Goal: Task Accomplishment & Management: Manage account settings

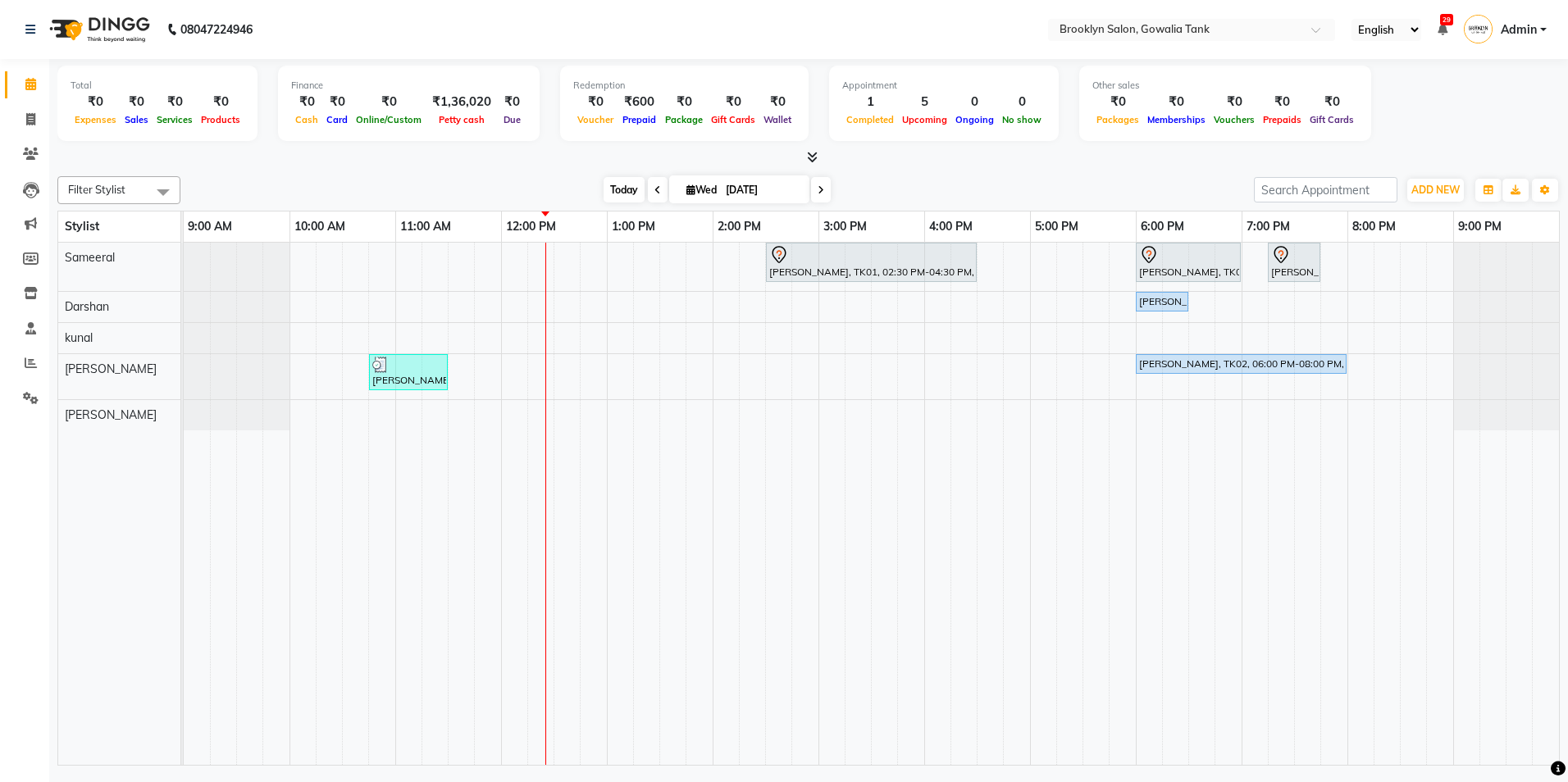
click at [615, 191] on span "Today" at bounding box center [624, 189] width 41 height 25
click at [1056, 342] on button "Edit" at bounding box center [1047, 343] width 176 height 27
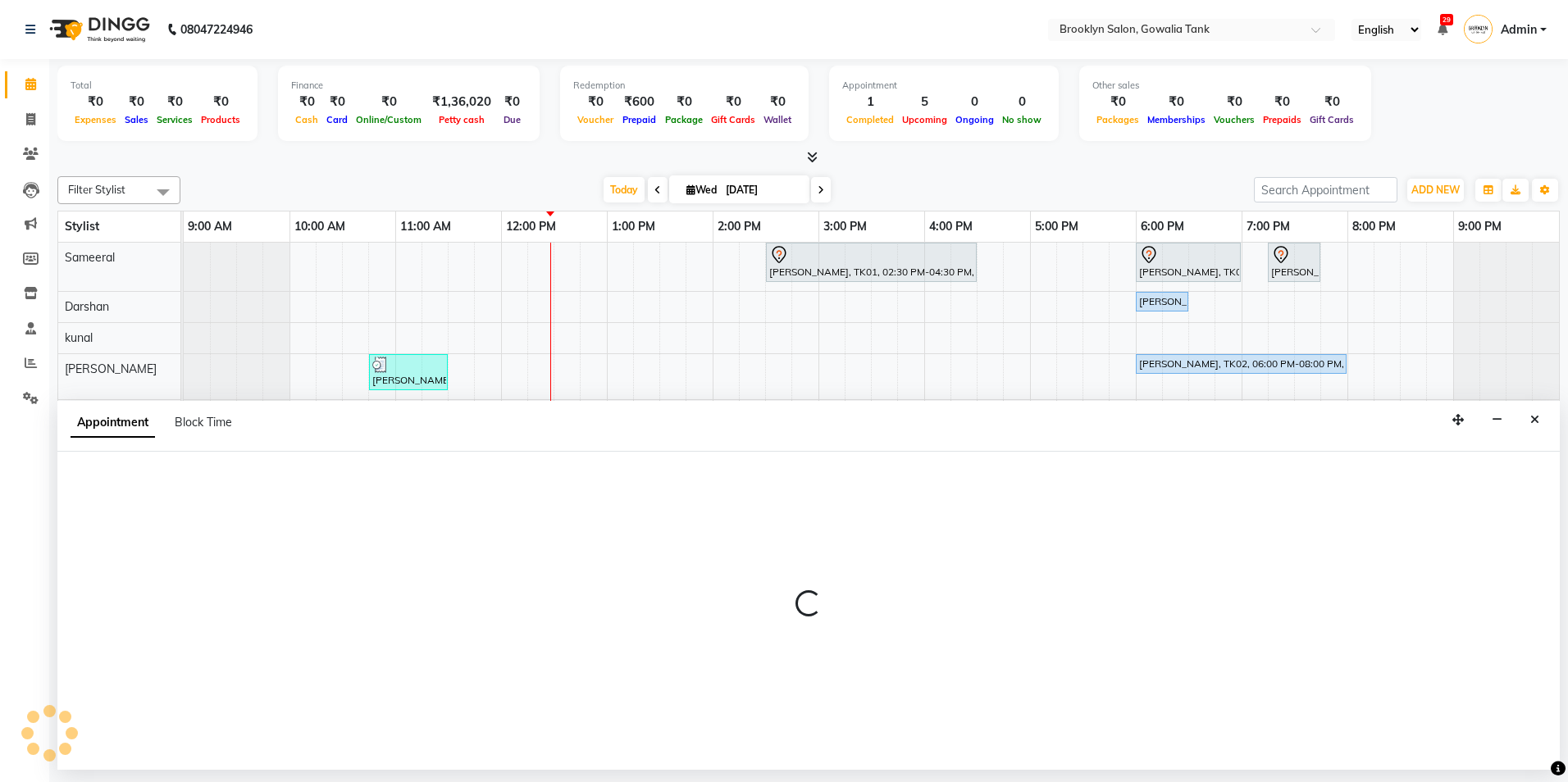
select select "tentative"
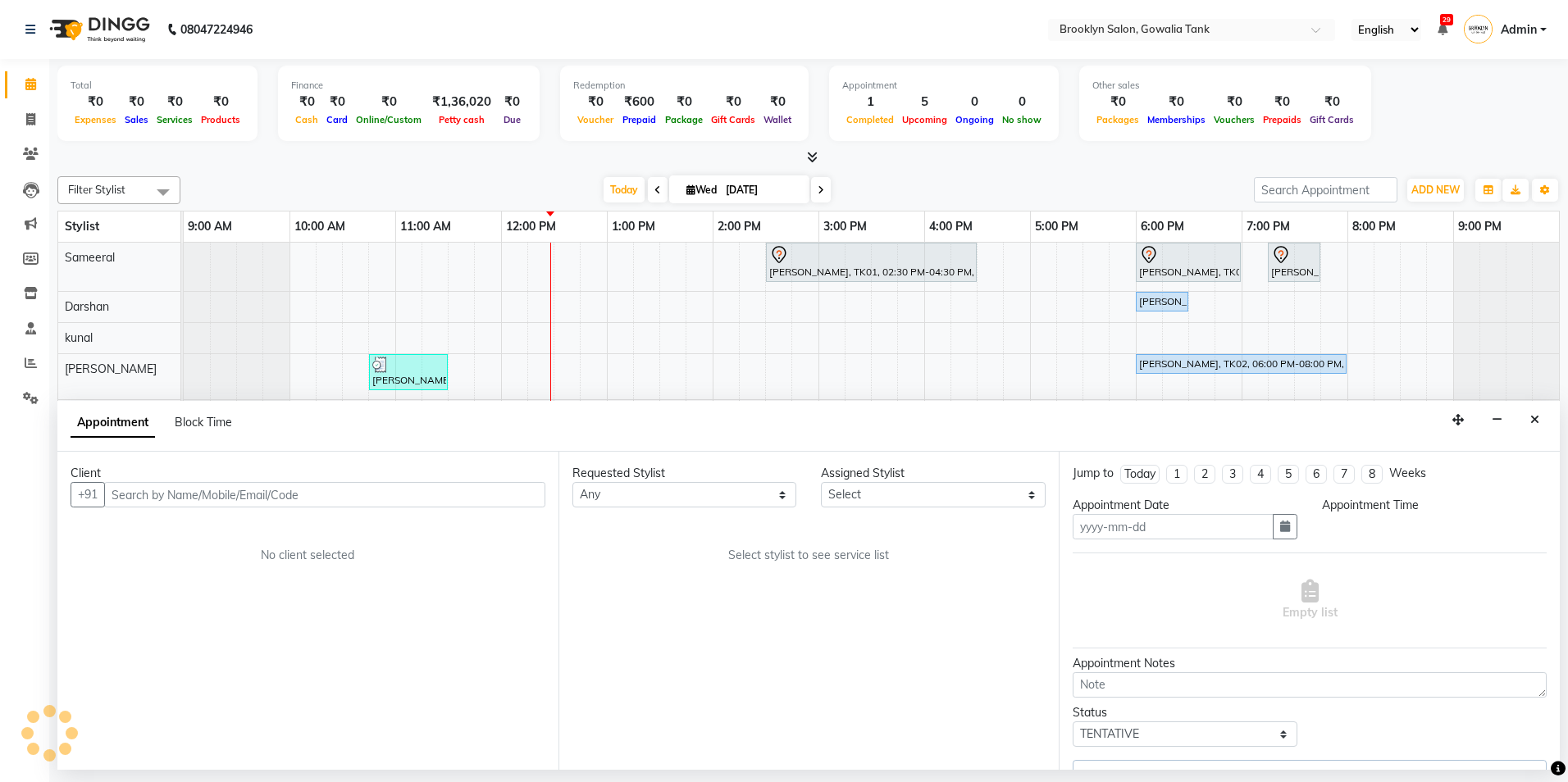
type input "[DATE]"
select select "3855"
select select "870"
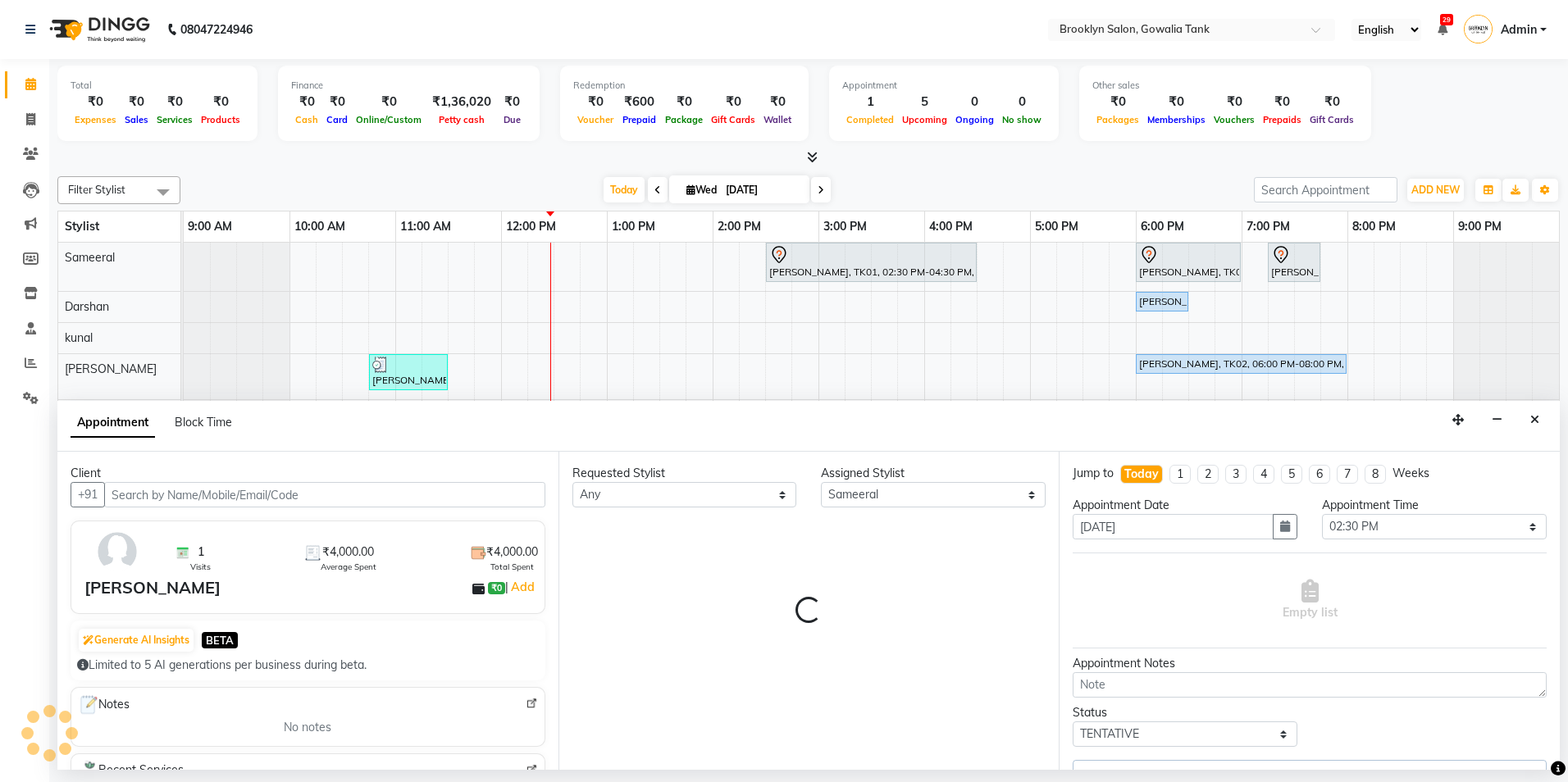
select select "562"
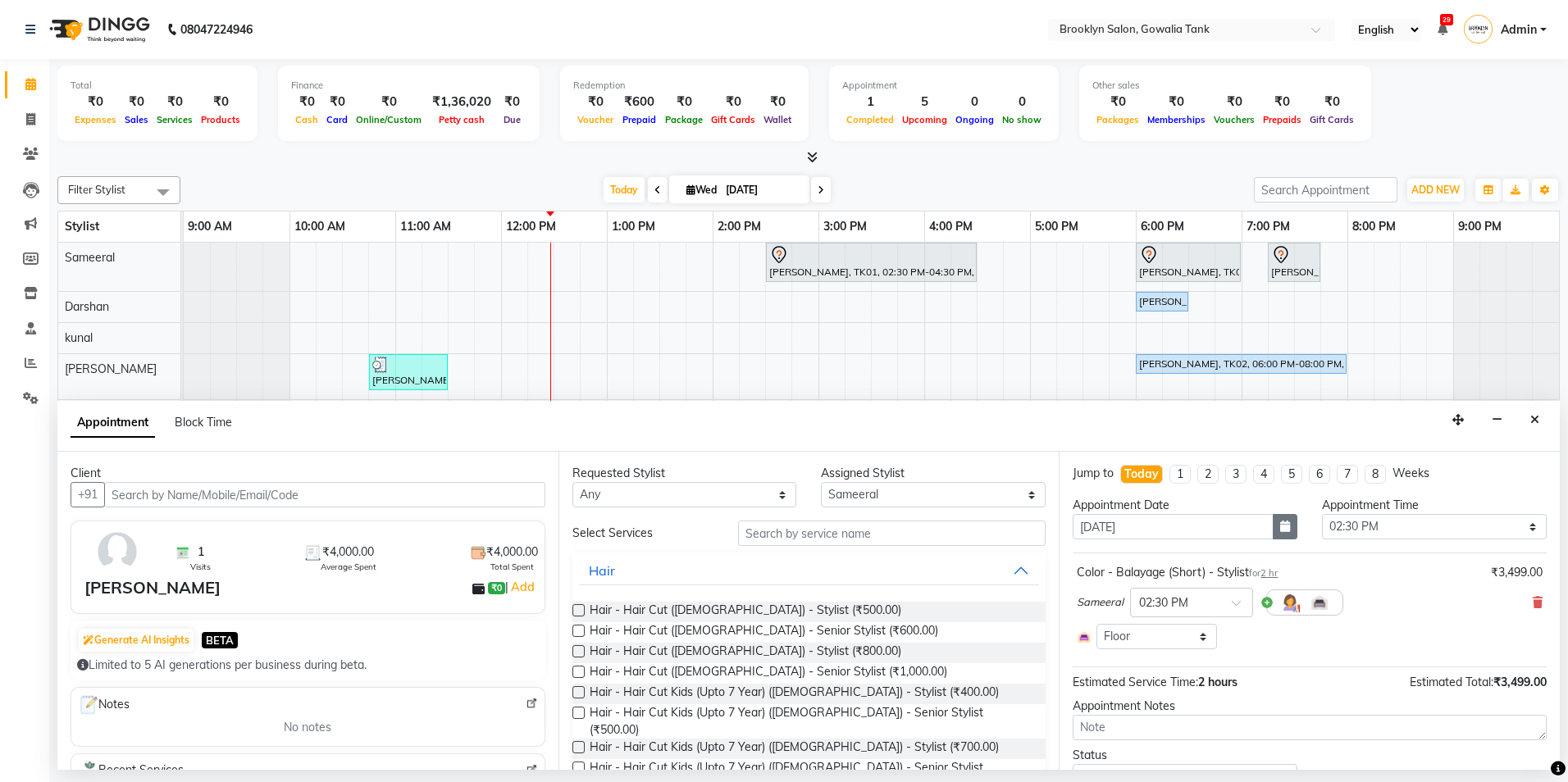
click at [1282, 523] on icon "button" at bounding box center [1285, 527] width 10 height 11
click at [1173, 619] on div "4" at bounding box center [1168, 612] width 26 height 26
type input "[DATE]"
select select "870"
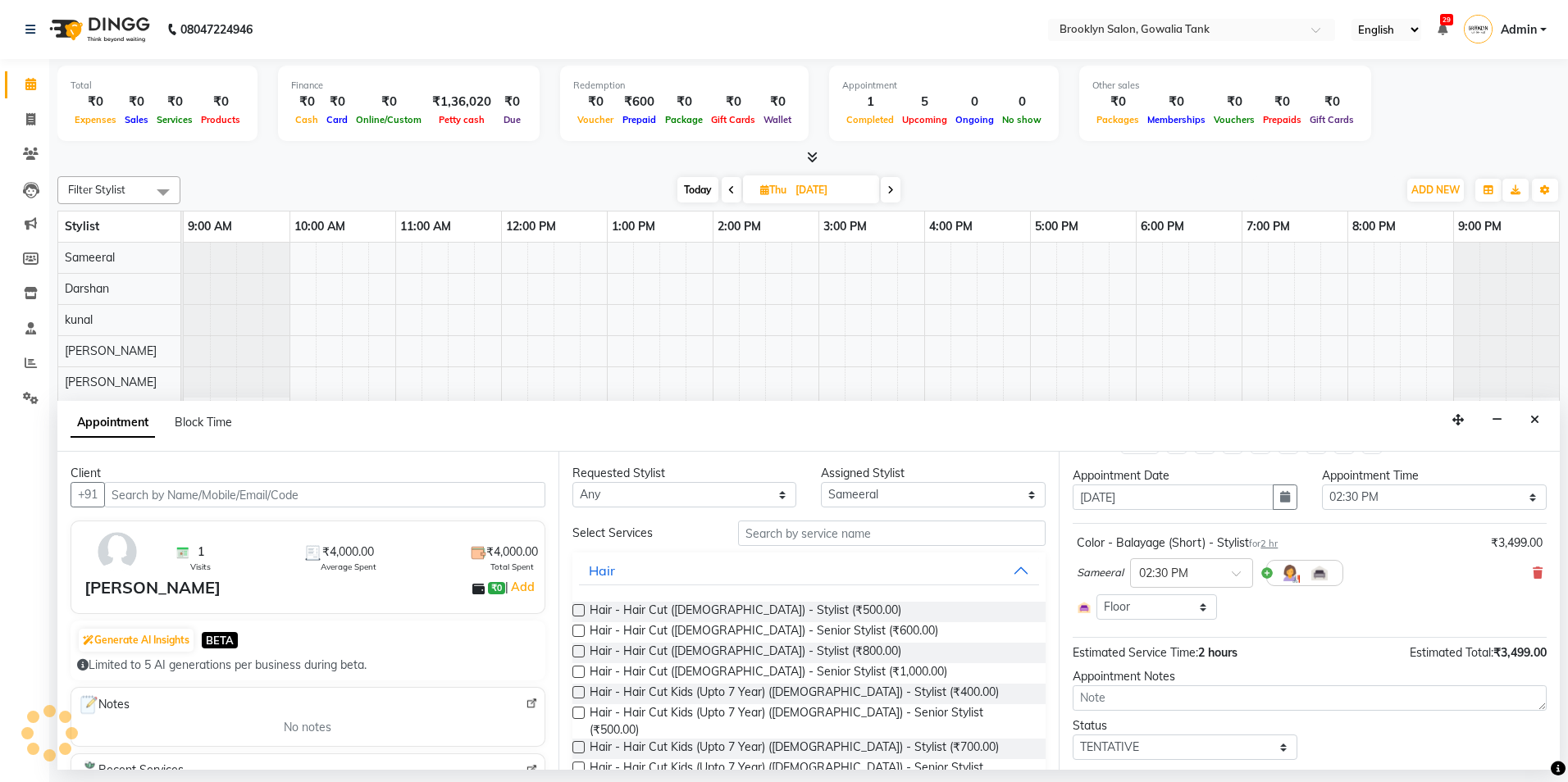
scroll to position [75, 0]
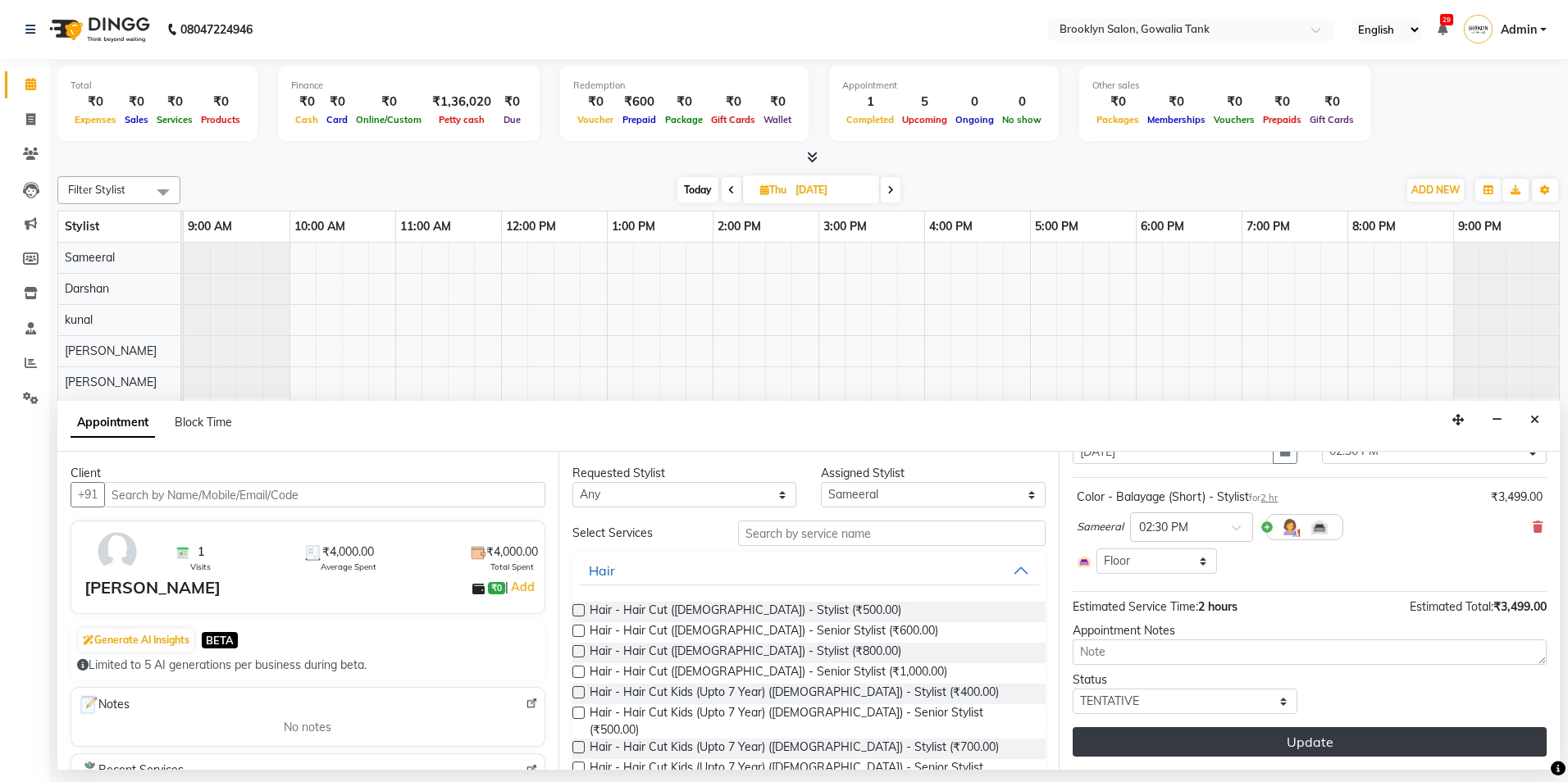
click at [1362, 735] on button "Update" at bounding box center [1310, 742] width 474 height 30
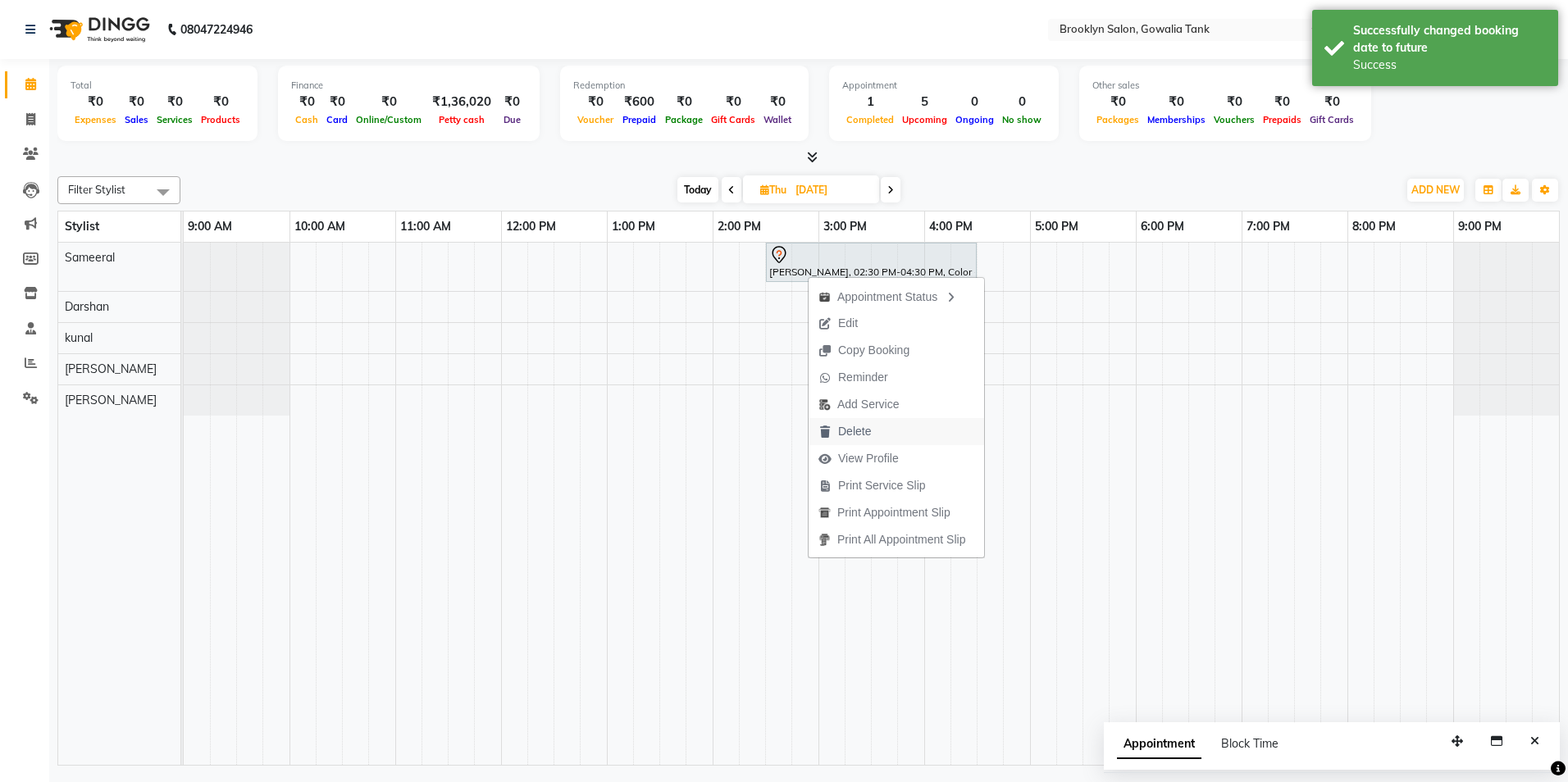
click at [898, 430] on button "Delete" at bounding box center [896, 431] width 176 height 27
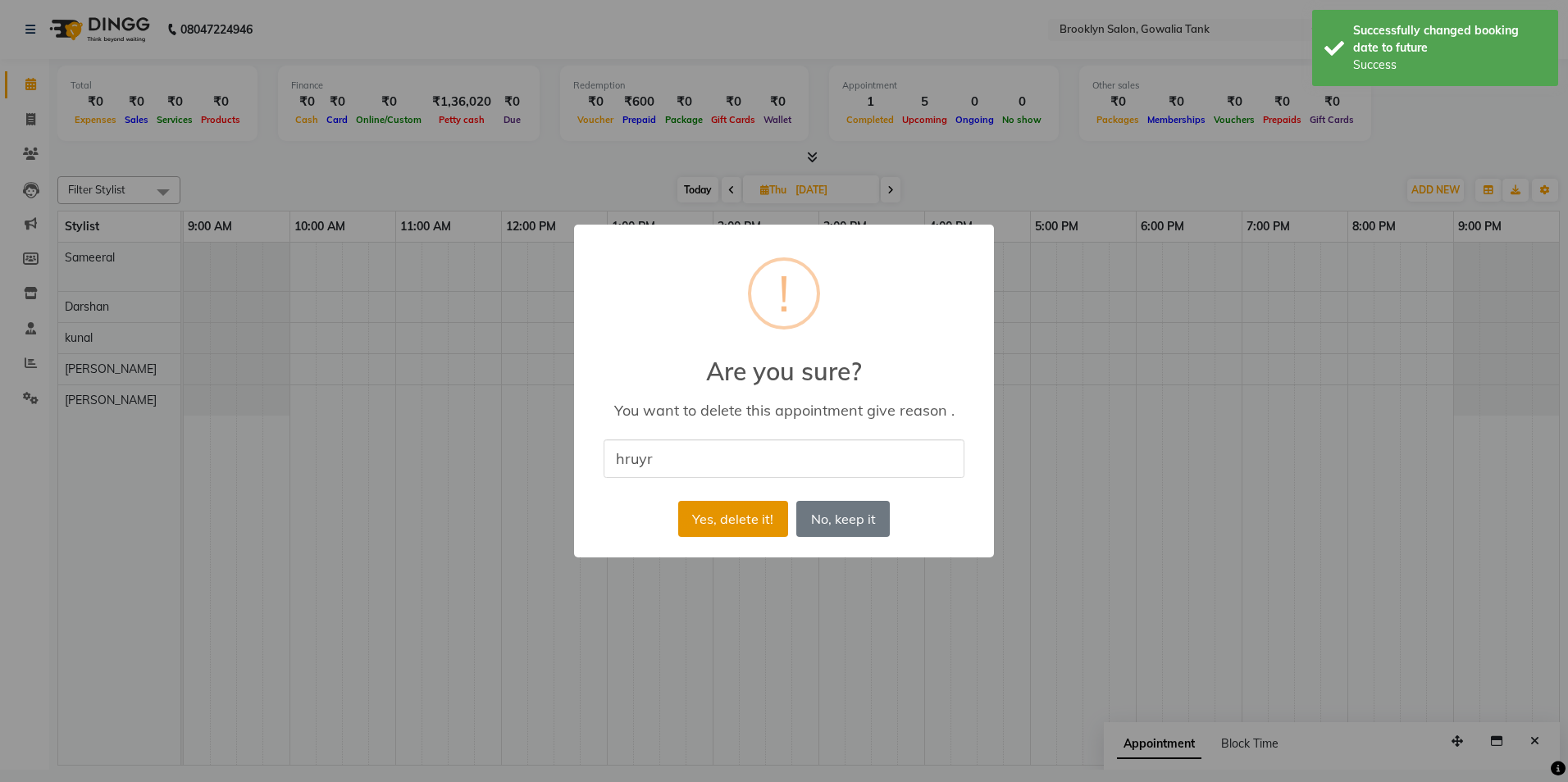
type input "hruyr"
click at [699, 509] on button "Yes, delete it!" at bounding box center [733, 518] width 110 height 36
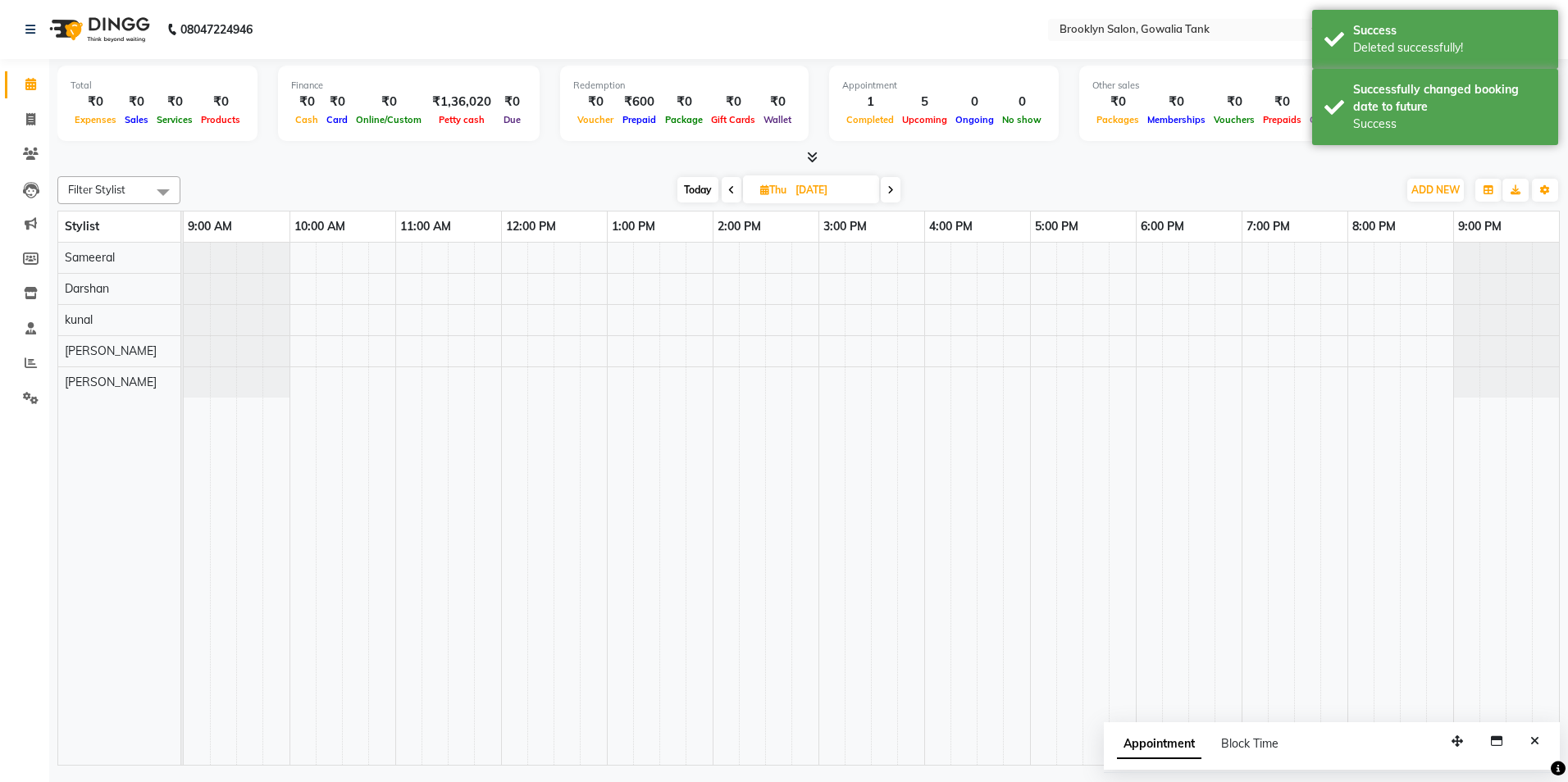
click at [701, 191] on span "Today" at bounding box center [698, 189] width 41 height 25
type input "[DATE]"
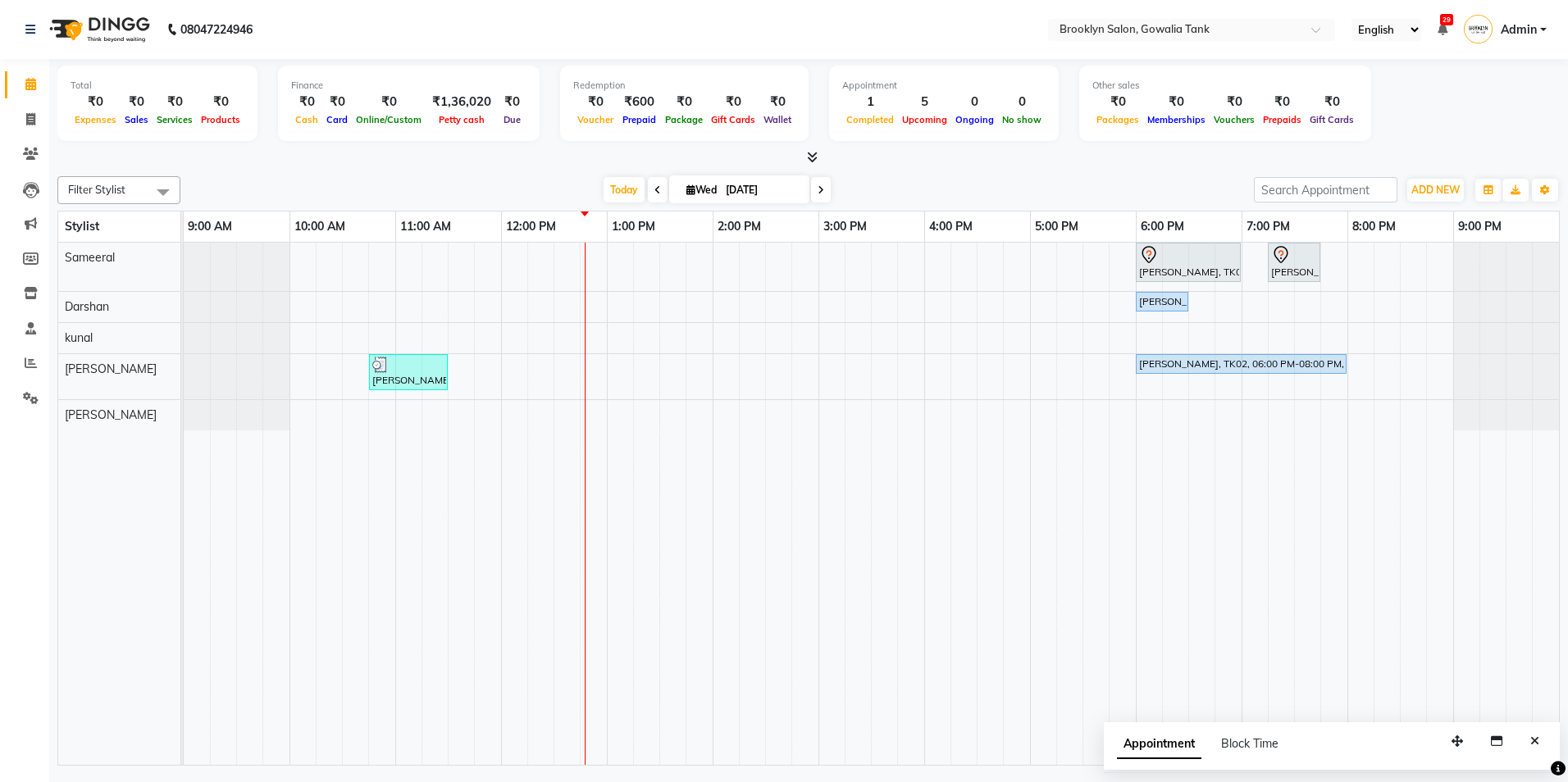
click at [821, 256] on div "[PERSON_NAME], TK02, 06:00 PM-07:00 PM, Styling - Blow Dry - Stylist,Styling - …" at bounding box center [871, 503] width 1375 height 522
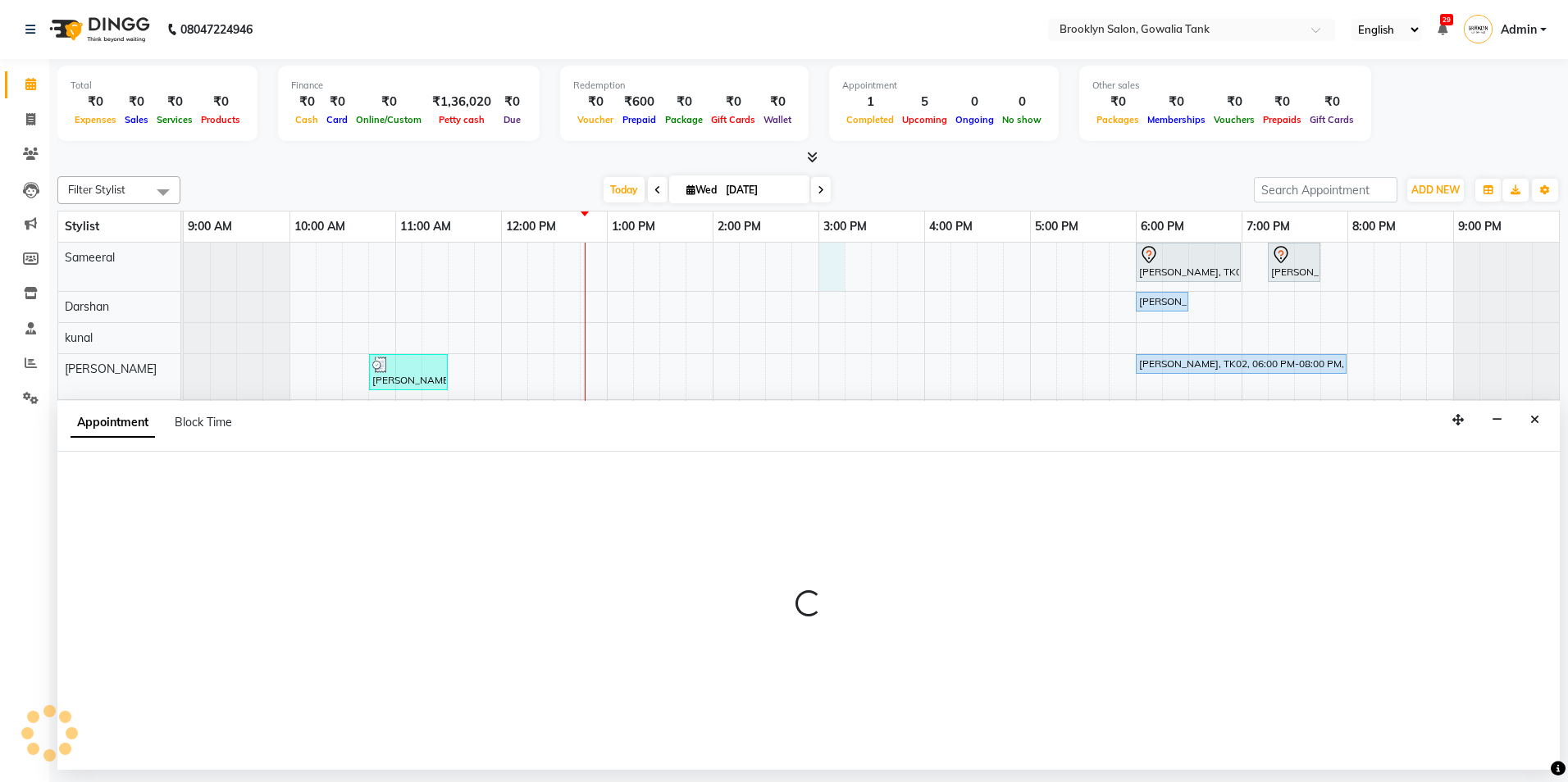
select select "3855"
select select "900"
select select "tentative"
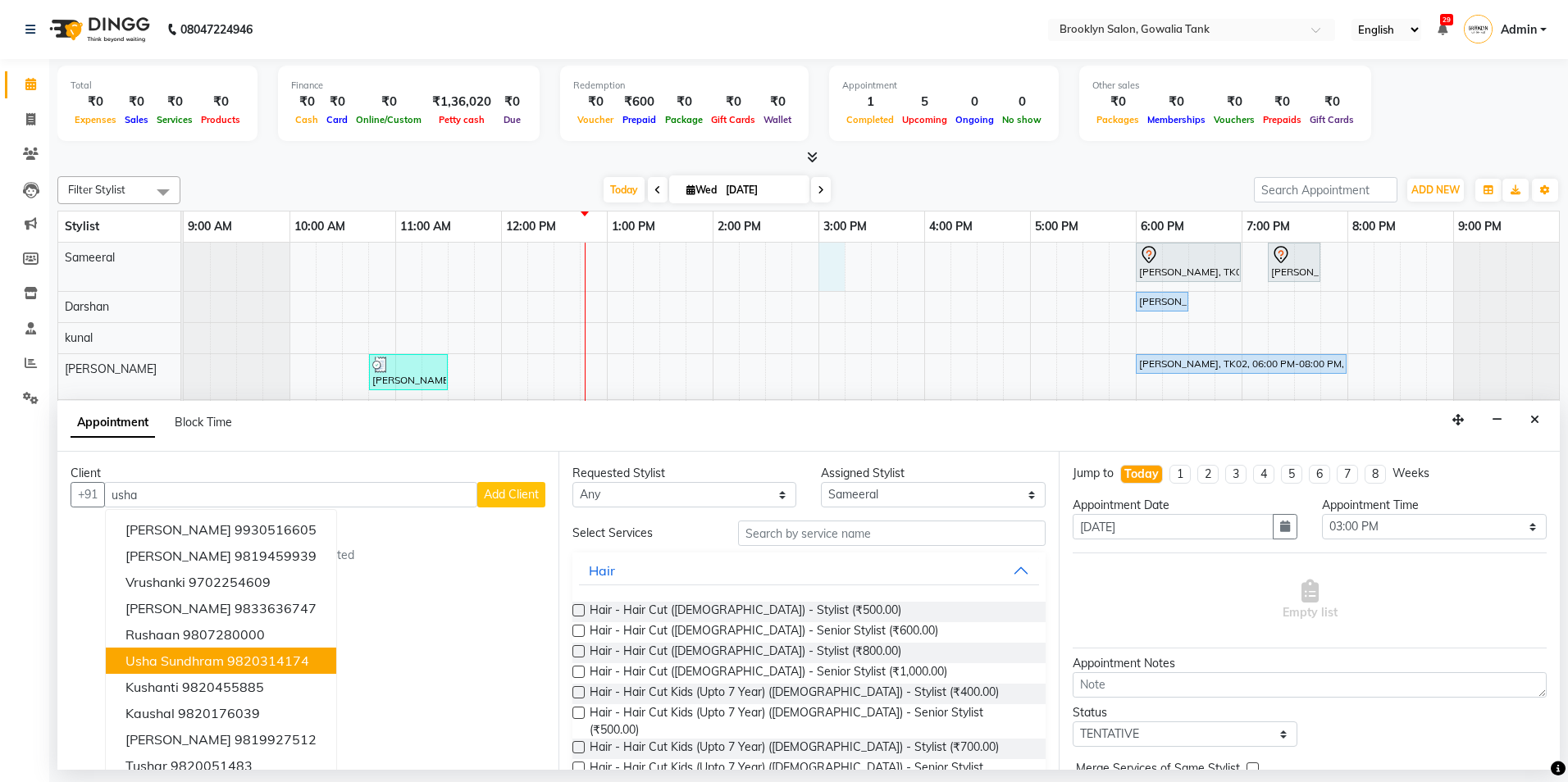
click at [272, 670] on button "usha Sundhram 9820314174" at bounding box center [220, 661] width 230 height 26
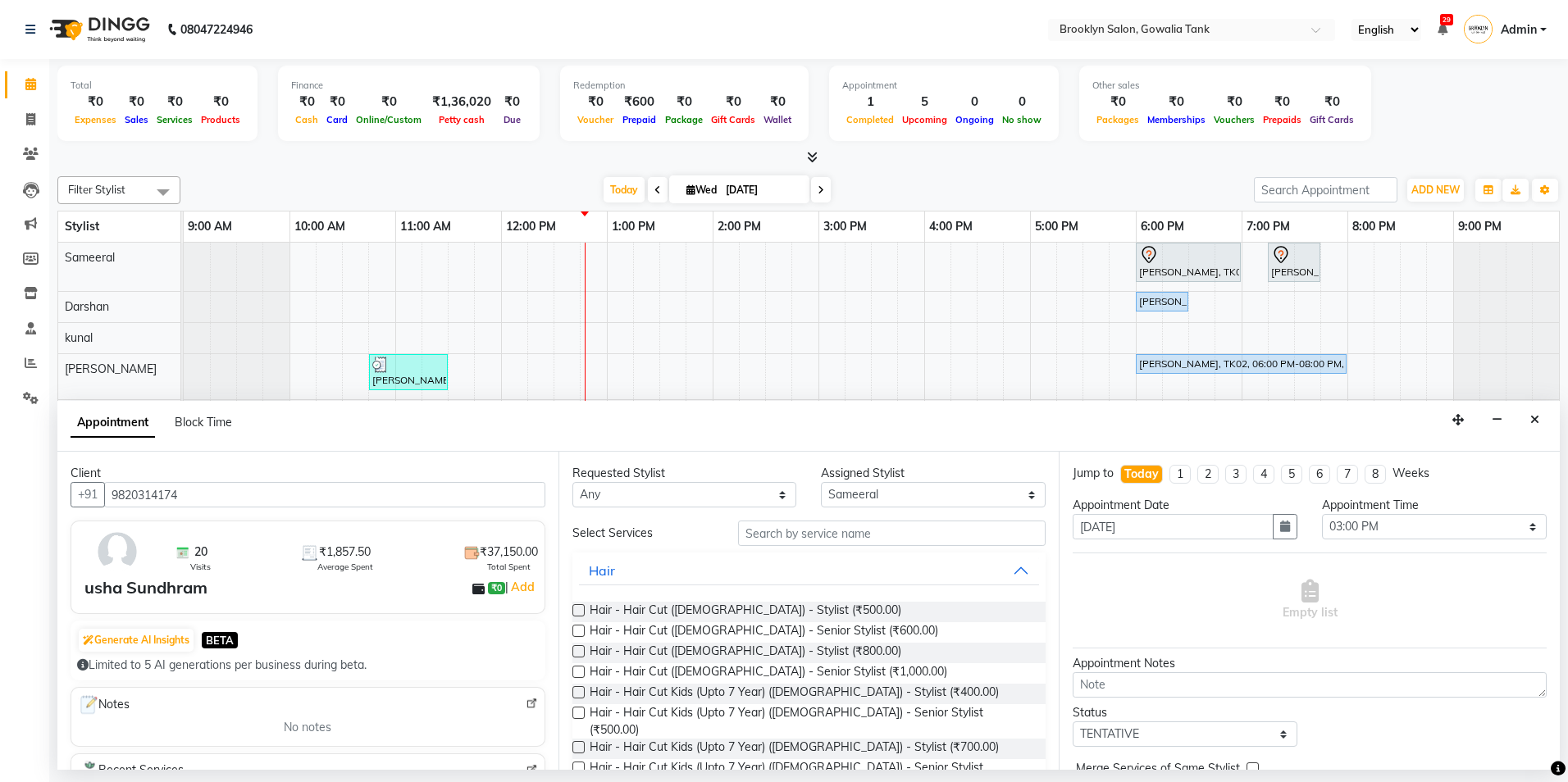
type input "9820314174"
click at [760, 535] on input "text" at bounding box center [891, 533] width 307 height 25
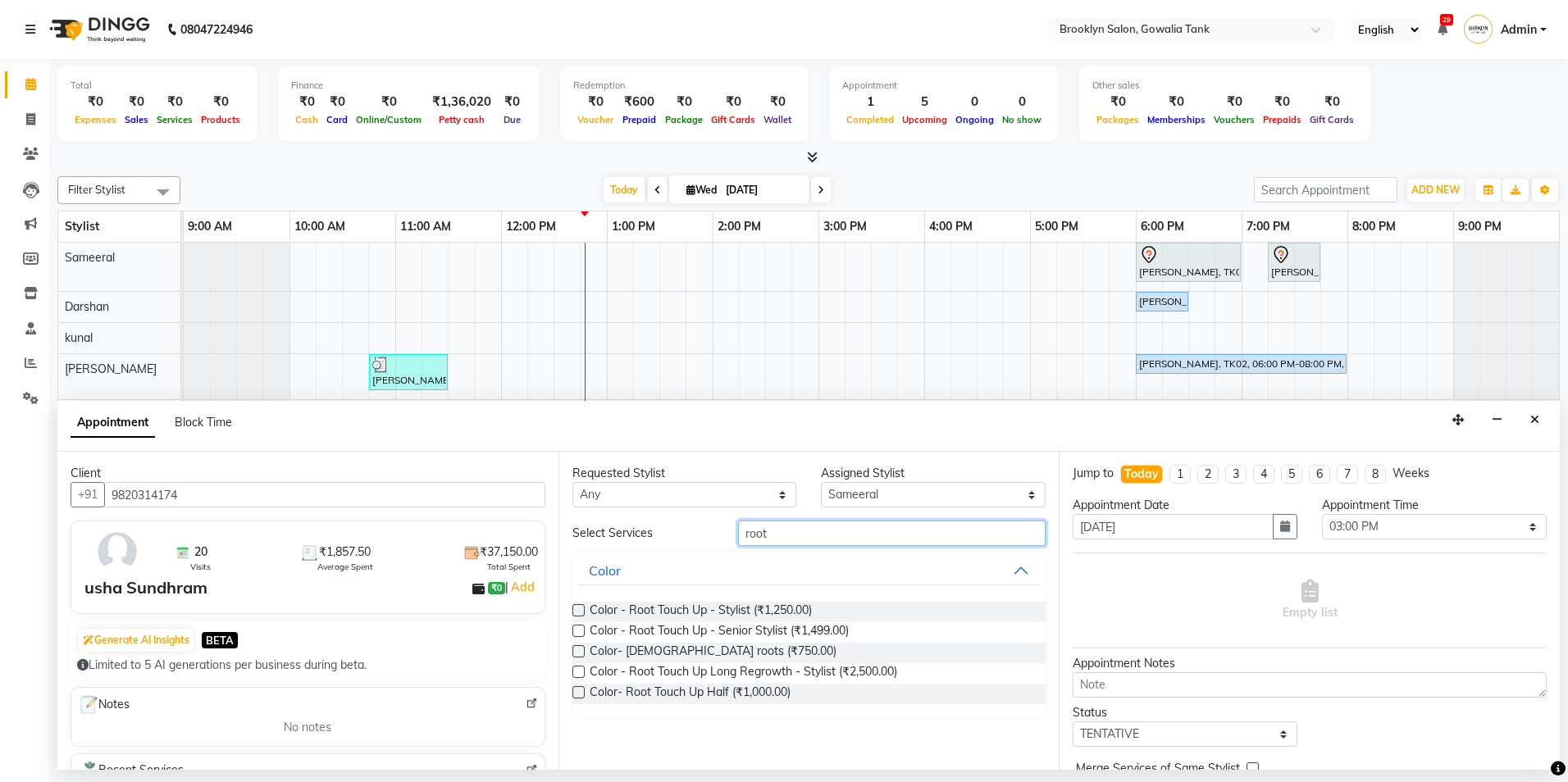
type input "root"
click at [580, 614] on label at bounding box center [578, 610] width 12 height 12
click at [580, 614] on input "checkbox" at bounding box center [578, 613] width 11 height 11
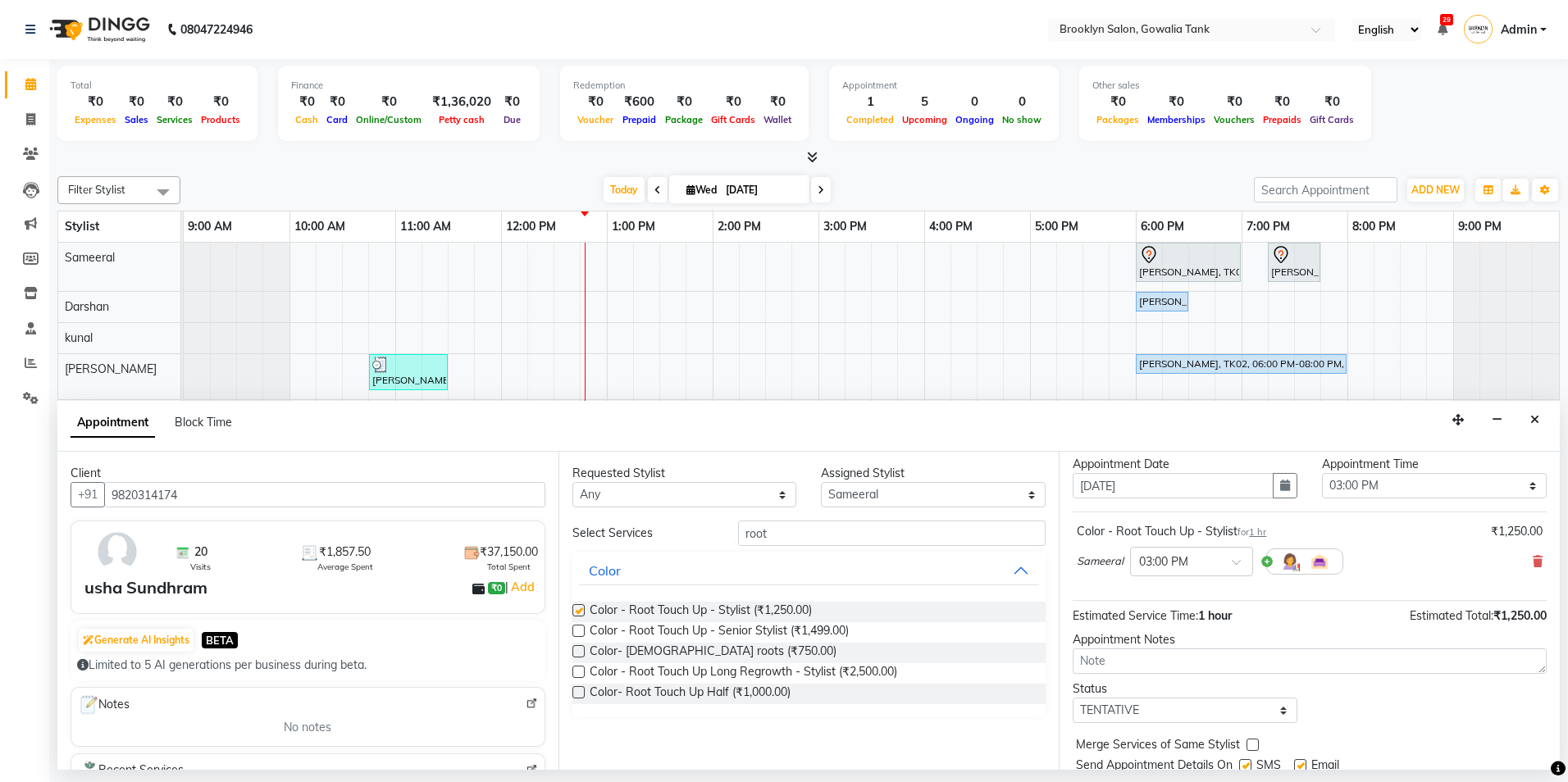
checkbox input "false"
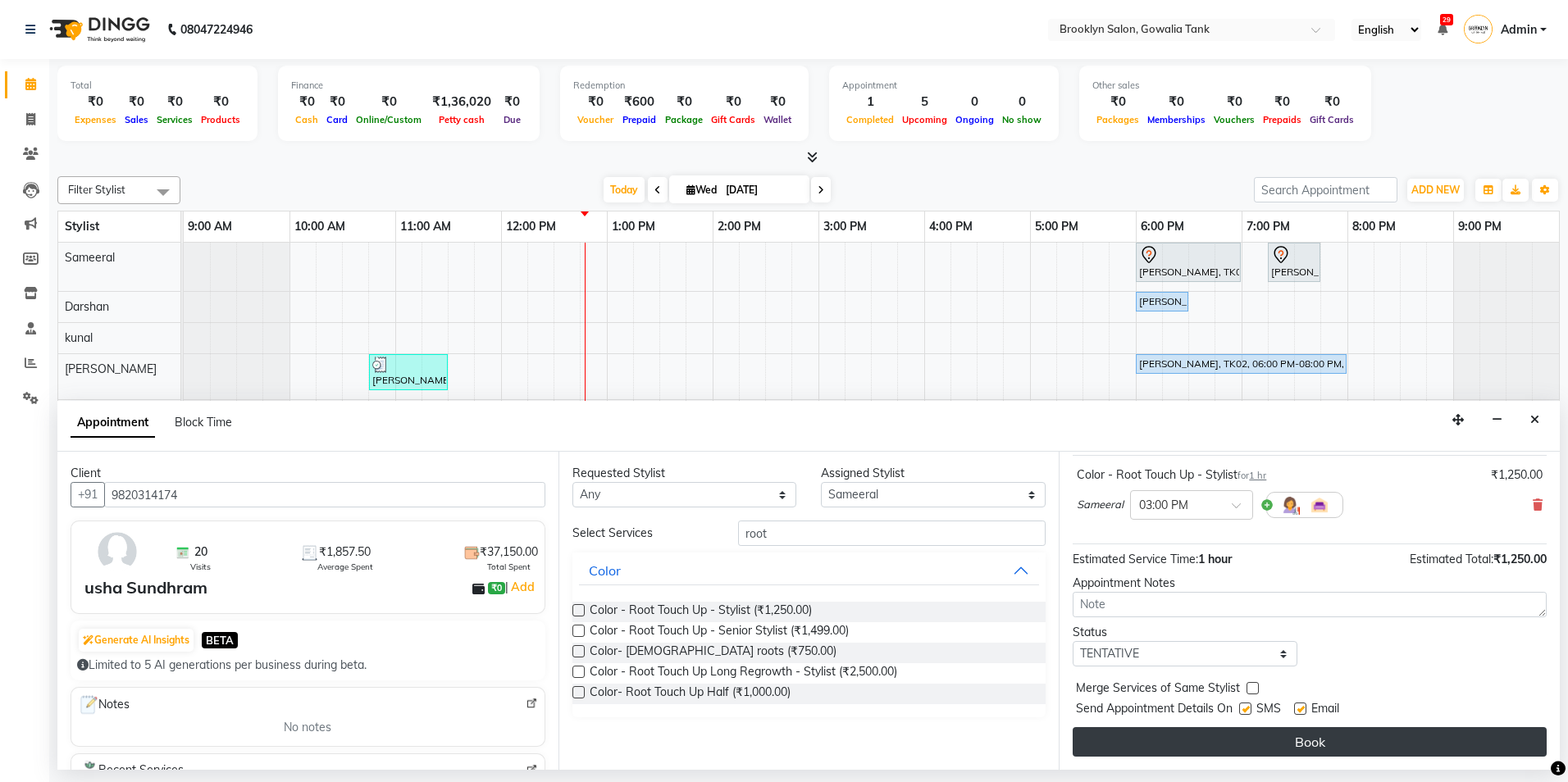
click at [1465, 741] on button "Book" at bounding box center [1310, 742] width 474 height 30
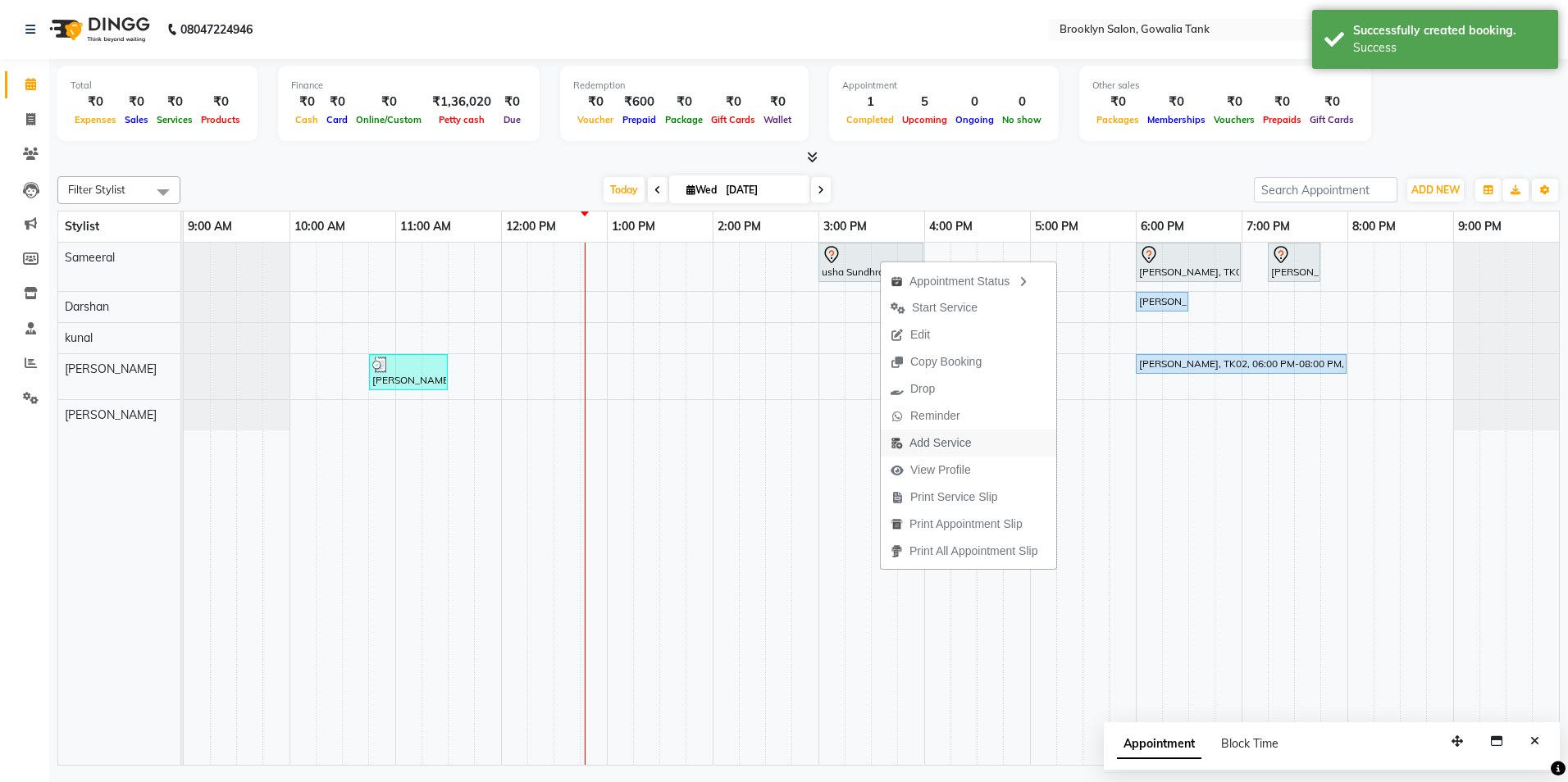
click at [980, 443] on span "Add Service" at bounding box center [930, 442] width 100 height 27
select select "3855"
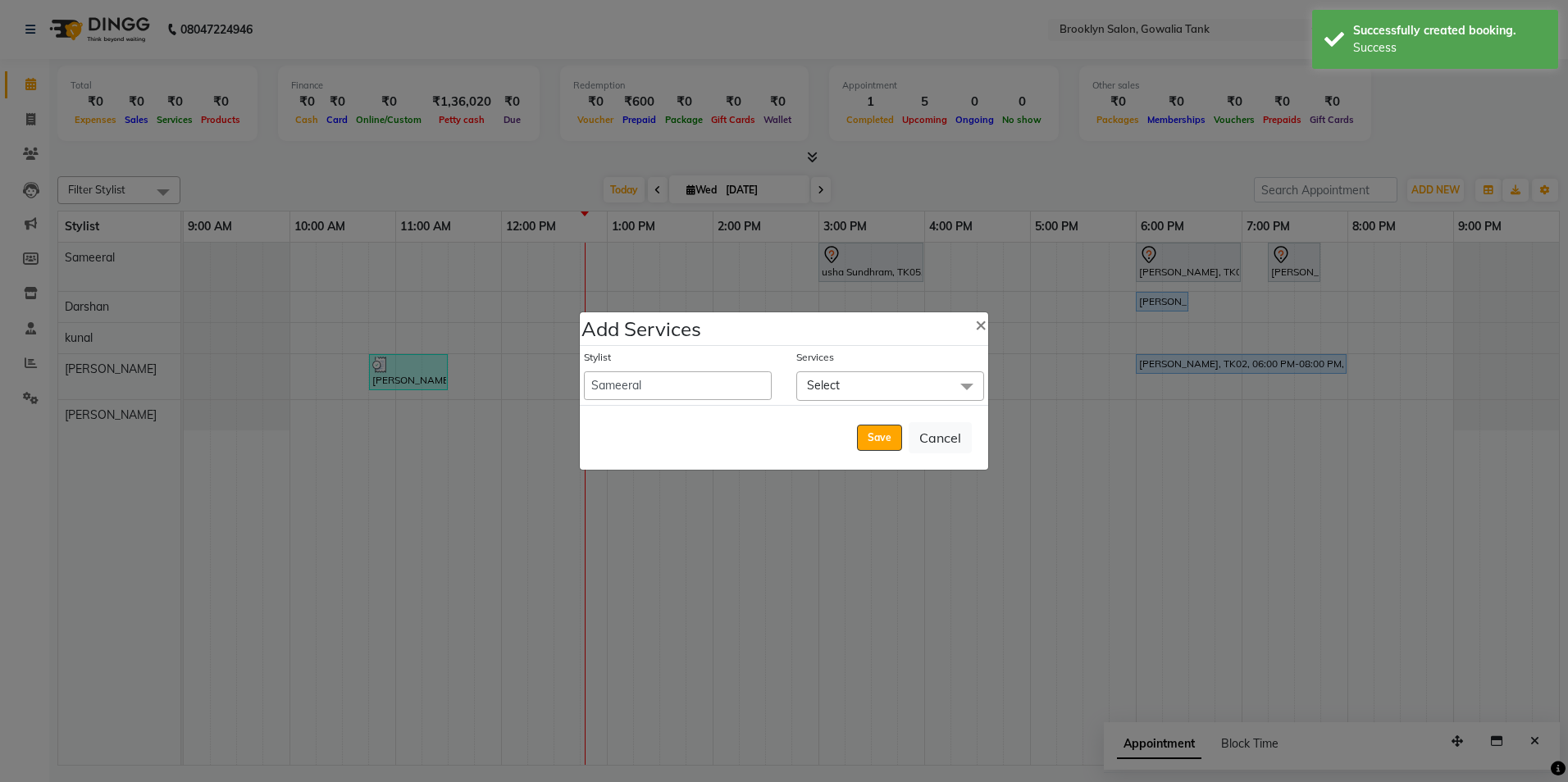
click at [846, 391] on span "Select" at bounding box center [890, 385] width 188 height 29
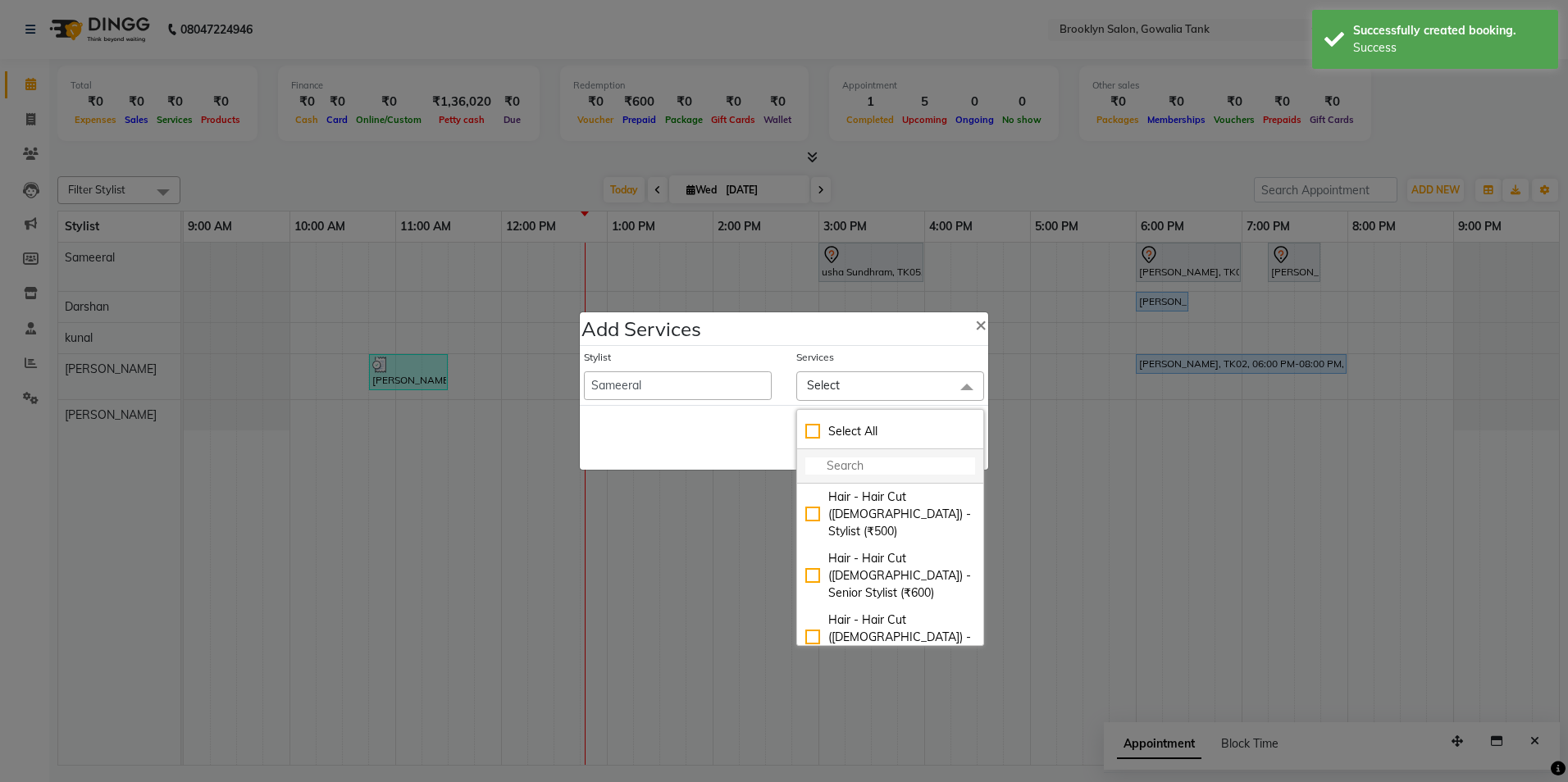
click at [873, 465] on input "multiselect-search" at bounding box center [890, 465] width 169 height 18
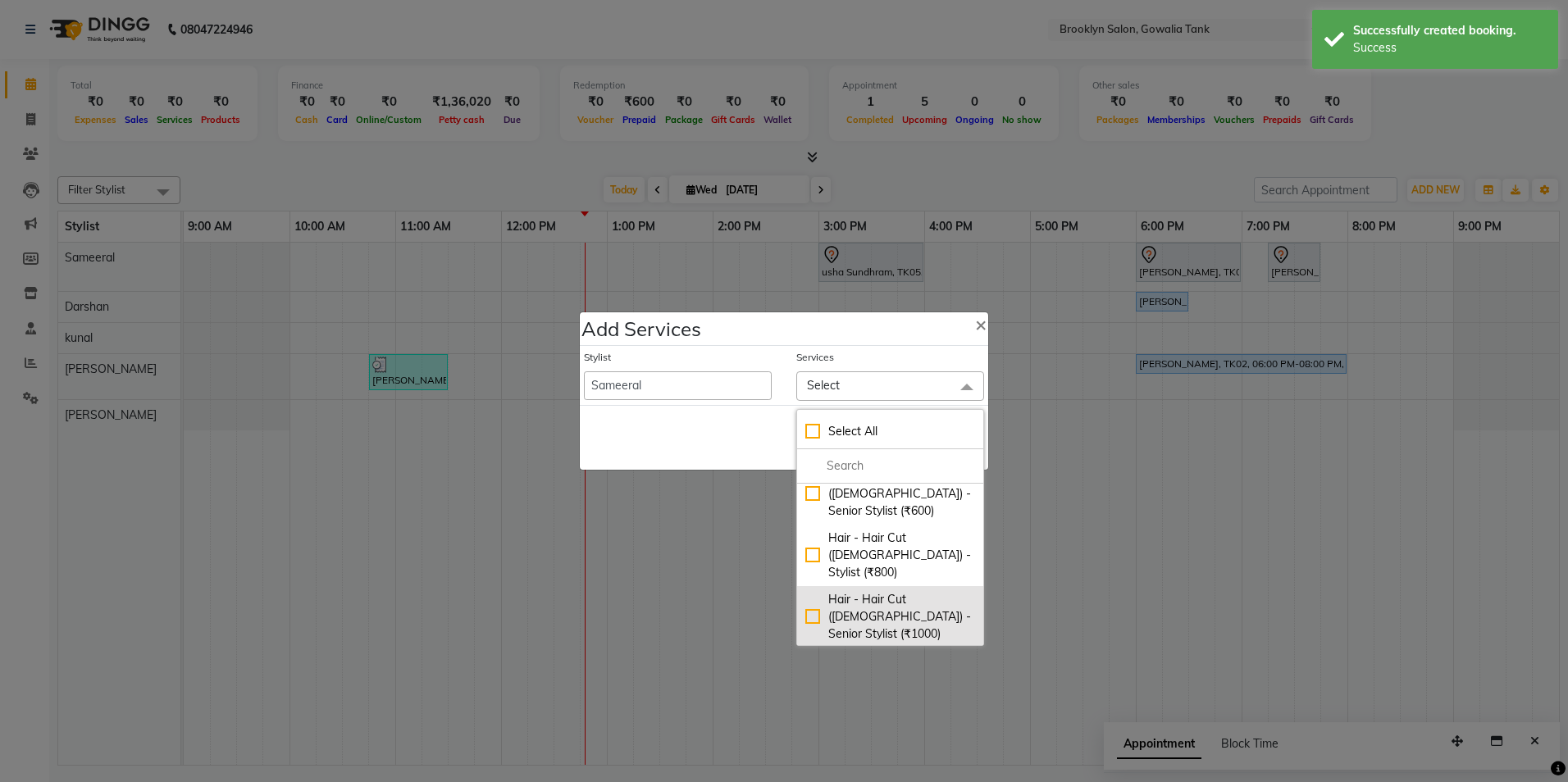
click at [805, 591] on div "Hair - Hair Cut ([DEMOGRAPHIC_DATA]) - Senior Stylist (₹1000)" at bounding box center [890, 617] width 169 height 52
checkbox input "true"
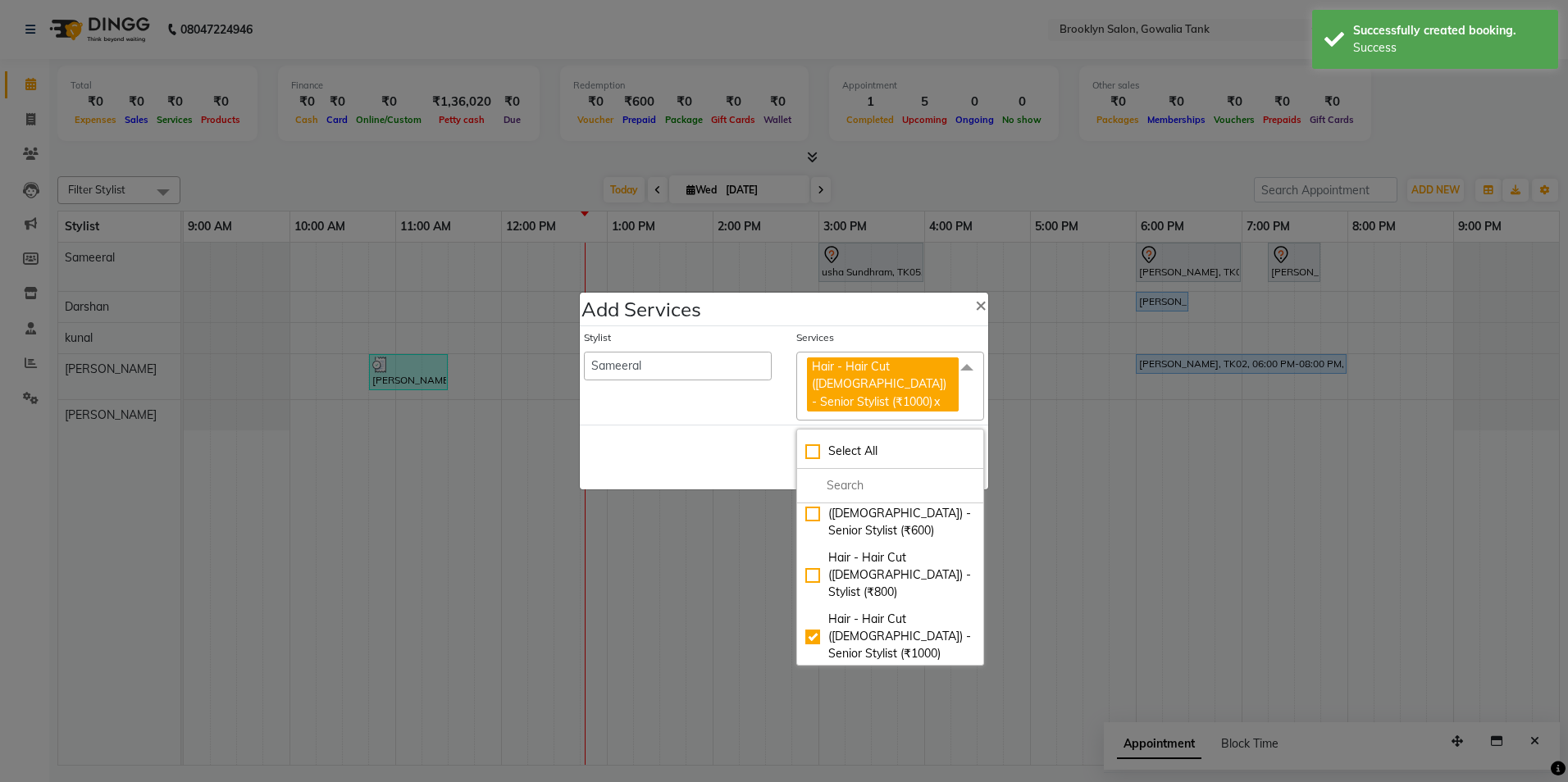
drag, startPoint x: 739, startPoint y: 432, endPoint x: 843, endPoint y: 457, distance: 107.0
click at [772, 439] on div "Save Cancel" at bounding box center [783, 457] width 408 height 65
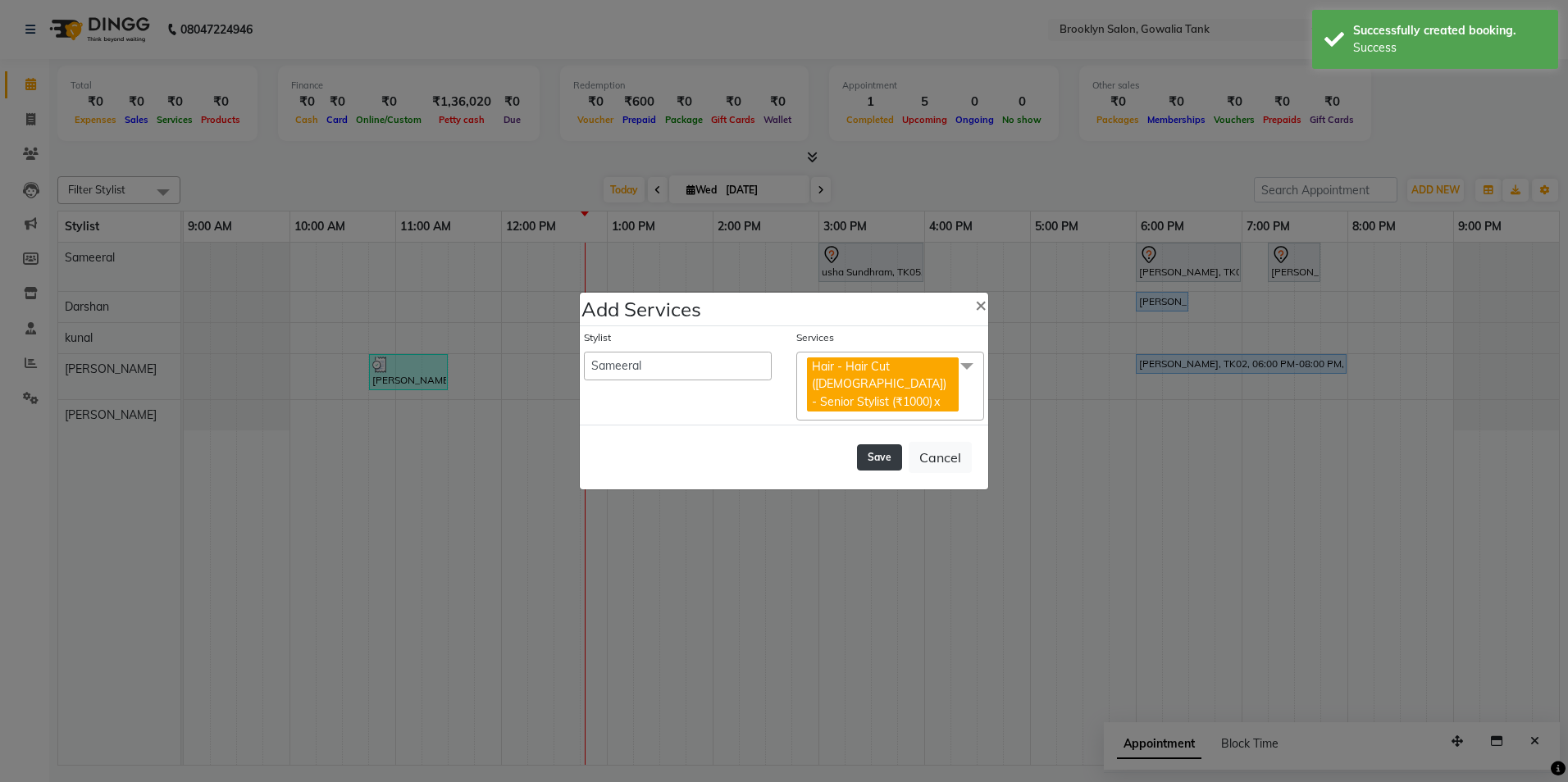
click at [873, 449] on button "Save" at bounding box center [879, 457] width 45 height 26
select select "60365"
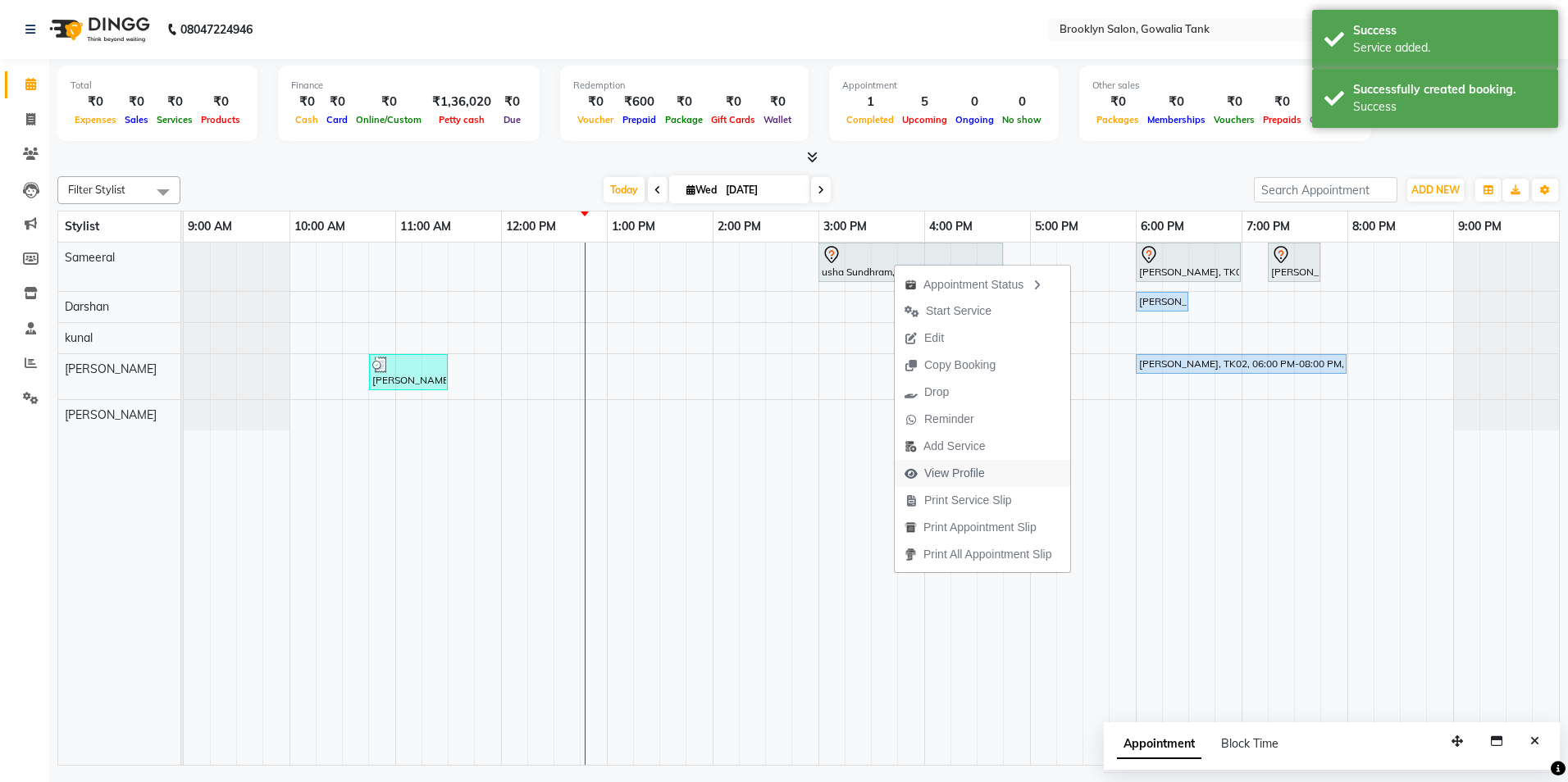
click at [951, 471] on span "View Profile" at bounding box center [954, 473] width 61 height 18
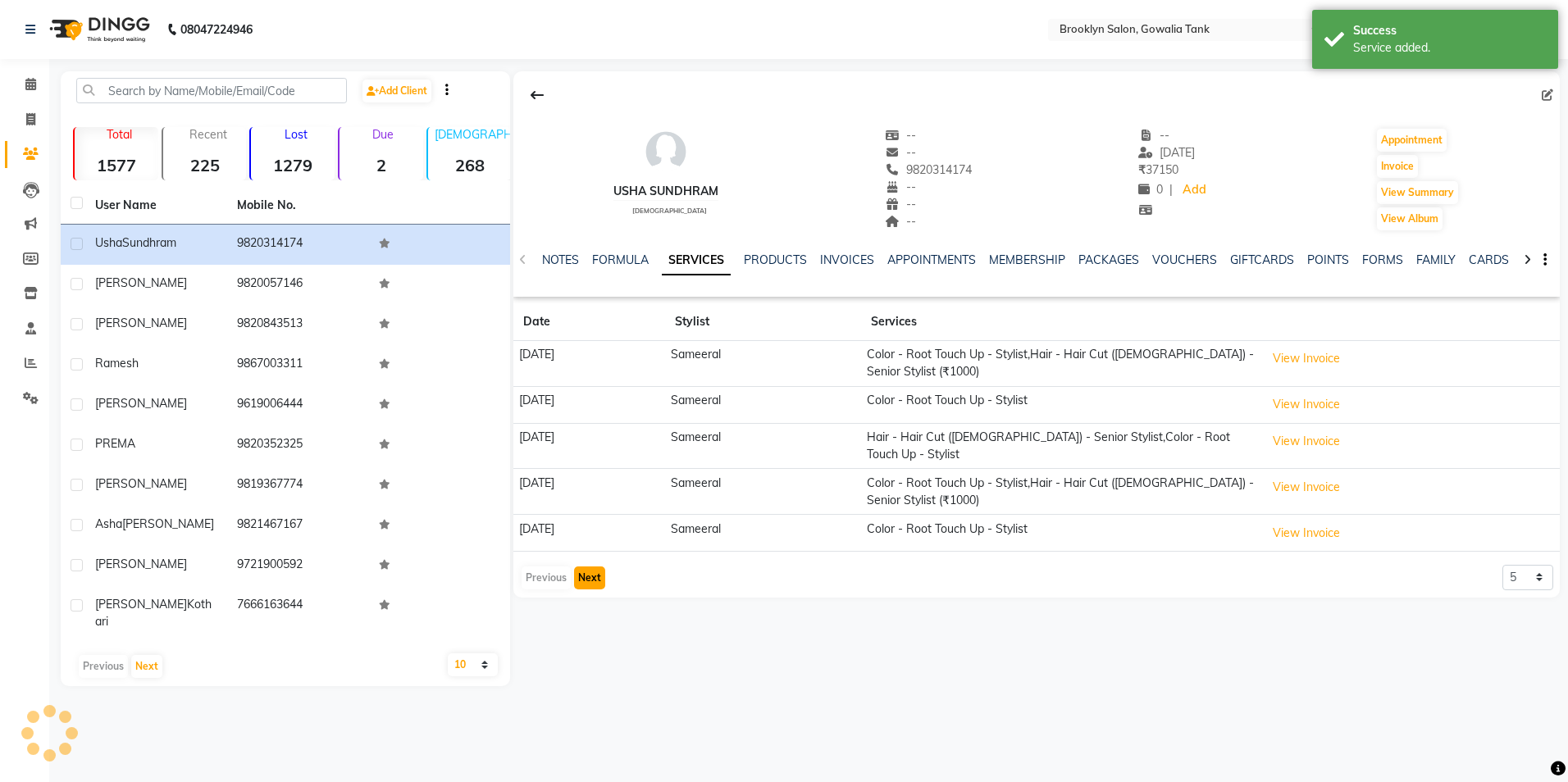
click at [588, 573] on button "Next" at bounding box center [590, 577] width 31 height 23
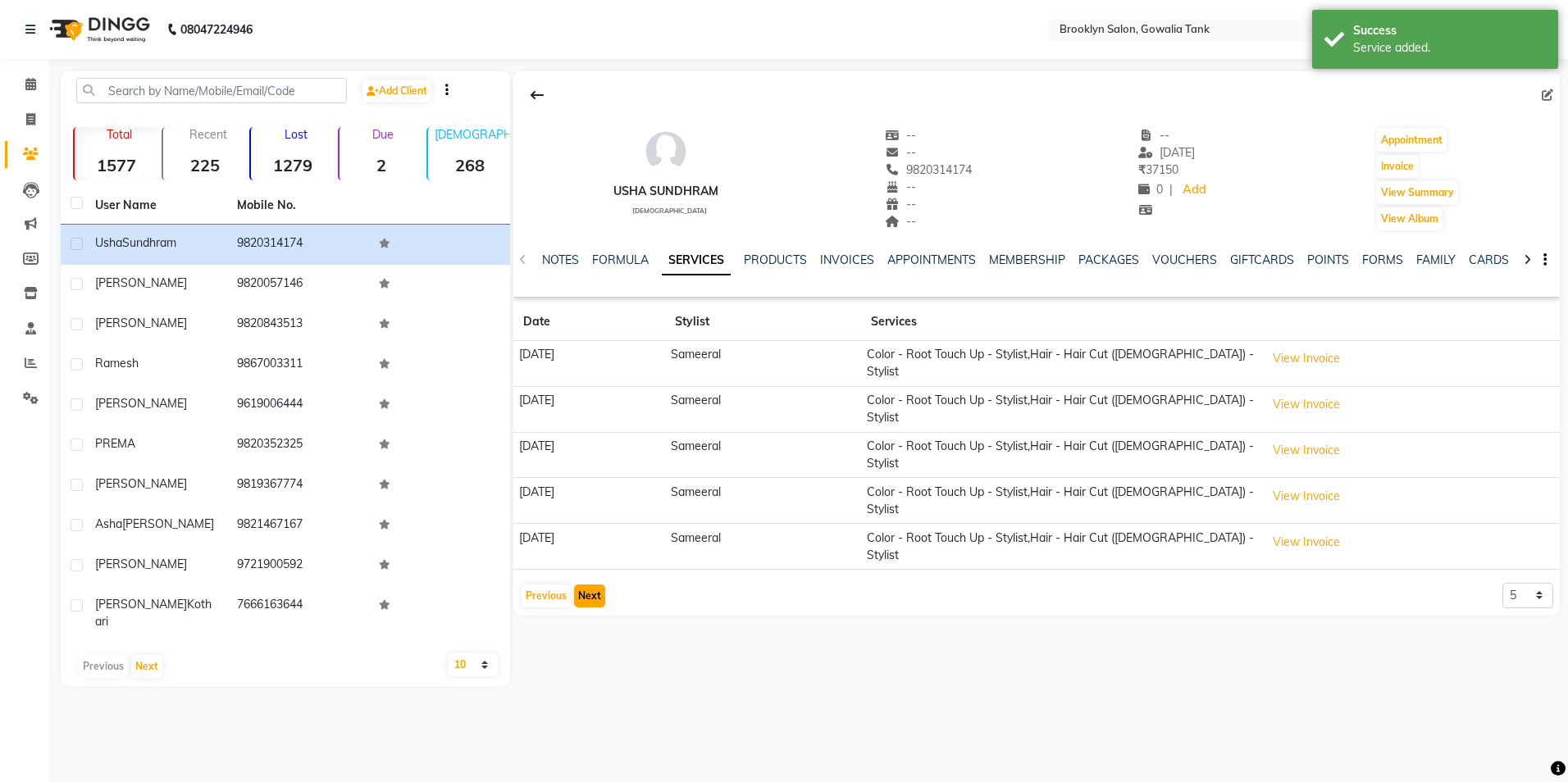
click at [596, 585] on button "Next" at bounding box center [590, 596] width 31 height 23
drag, startPoint x: 29, startPoint y: 89, endPoint x: 51, endPoint y: 93, distance: 22.4
click at [29, 89] on icon at bounding box center [31, 83] width 11 height 12
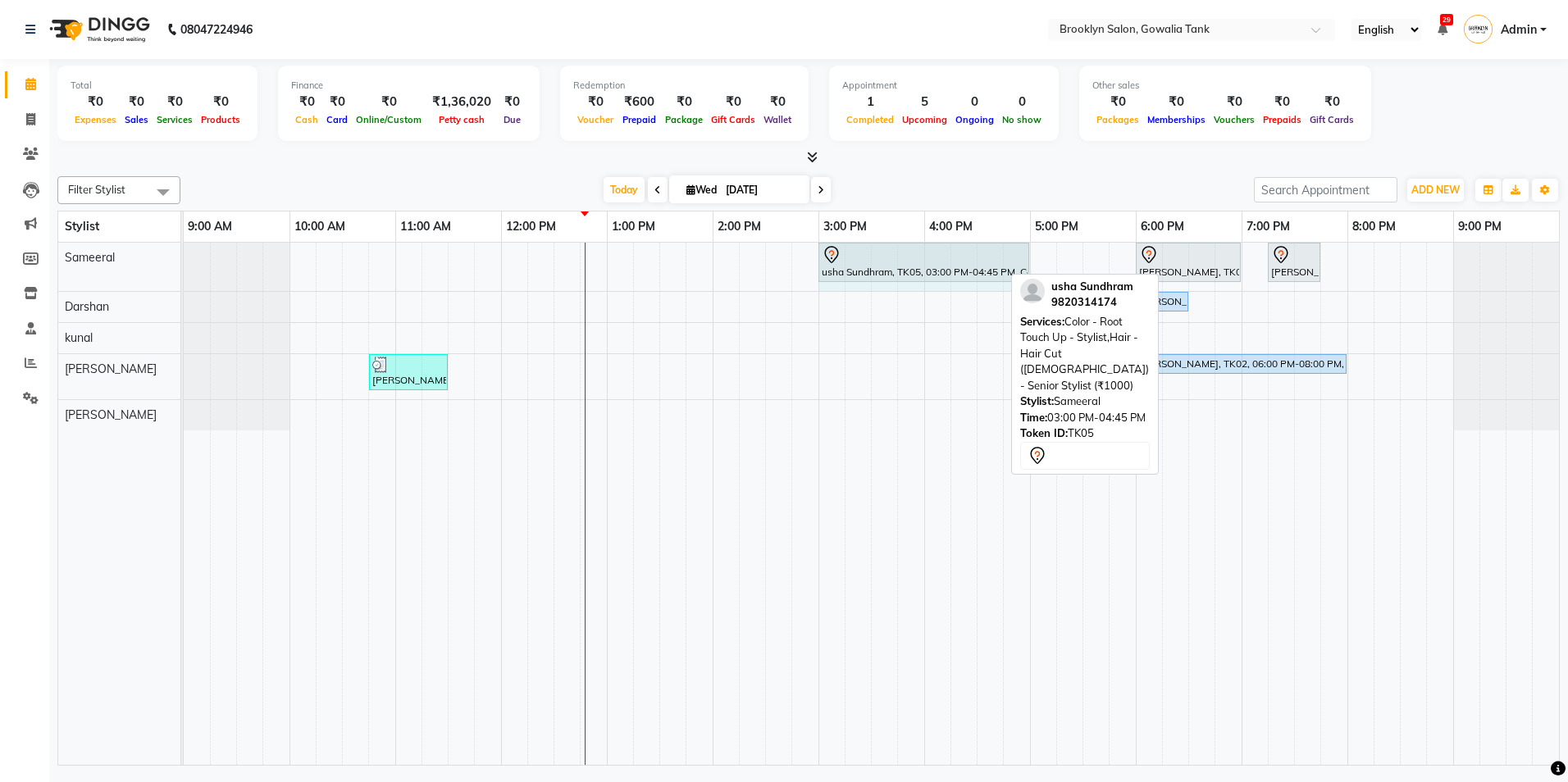
drag, startPoint x: 1000, startPoint y: 266, endPoint x: 1014, endPoint y: 262, distance: 14.6
click at [183, 262] on div "usha Sundhram, TK05, 03:00 PM-04:45 PM, Color - Root Touch Up - Stylist,Hair - …" at bounding box center [183, 267] width 0 height 48
